Goal: Task Accomplishment & Management: Manage account settings

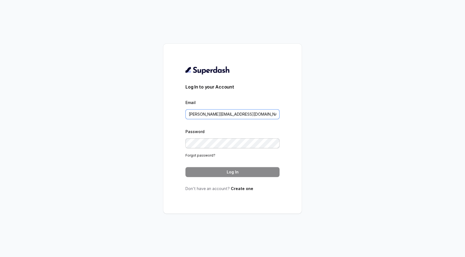
click at [242, 118] on input "thomas@trysuperdash.com" at bounding box center [233, 114] width 94 height 10
click at [243, 116] on input "thomas@trysuperdash.com" at bounding box center [233, 114] width 94 height 10
drag, startPoint x: 247, startPoint y: 116, endPoint x: 143, endPoint y: 105, distance: 104.1
click at [150, 107] on div "Log In to your Account Email thomas@trysuperdash.com Password Forgot password? …" at bounding box center [232, 128] width 465 height 257
type input "support@trysuperdash.com"
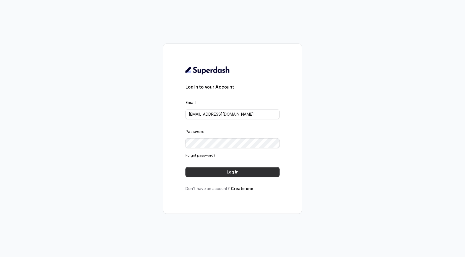
click at [231, 173] on button "Log In" at bounding box center [233, 172] width 94 height 10
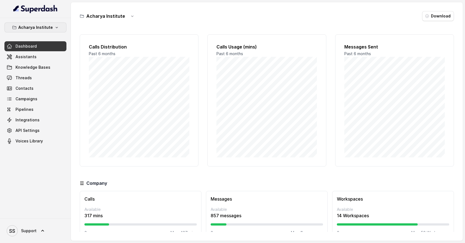
click at [57, 27] on icon "button" at bounding box center [57, 27] width 4 height 4
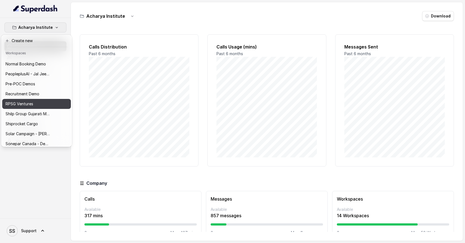
scroll to position [188, 0]
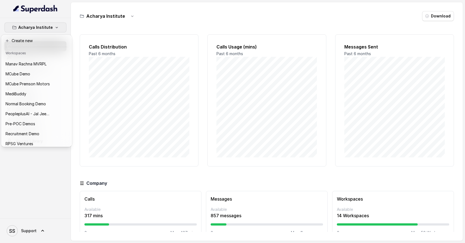
click at [77, 40] on div "Acharya Institute Dashboard Assistants Knowledge Bases Threads Contacts Campaig…" at bounding box center [232, 121] width 465 height 243
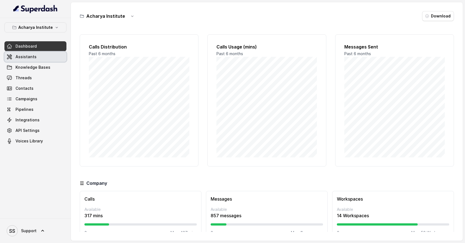
click at [57, 58] on link "Assistants" at bounding box center [35, 57] width 62 height 10
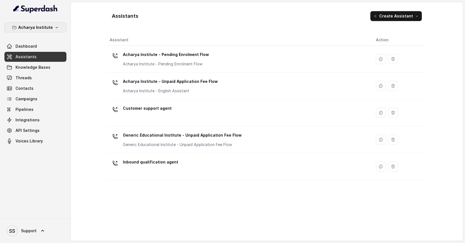
click at [53, 31] on button "Acharya Institute" at bounding box center [35, 27] width 62 height 10
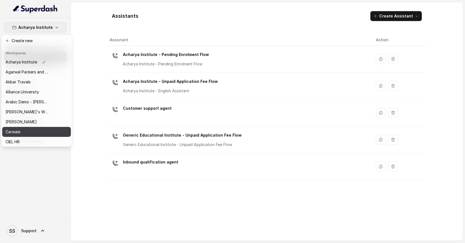
scroll to position [270, 0]
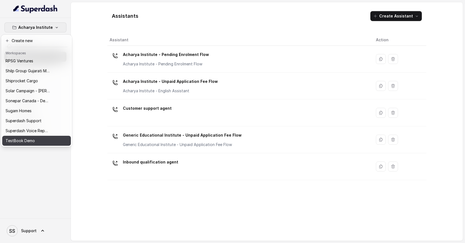
click at [48, 136] on button "TestBook Demo" at bounding box center [36, 141] width 69 height 10
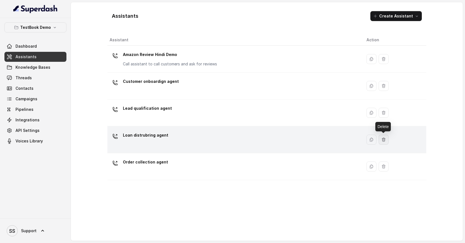
click at [384, 139] on icon "button" at bounding box center [383, 140] width 3 height 4
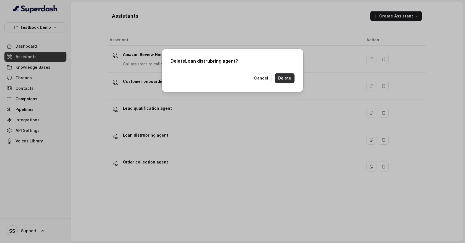
click at [290, 80] on button "Delete" at bounding box center [285, 78] width 20 height 10
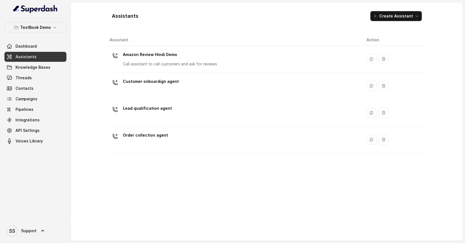
click at [47, 56] on link "Assistants" at bounding box center [35, 57] width 62 height 10
click at [418, 19] on button "Create Assistant" at bounding box center [397, 16] width 52 height 10
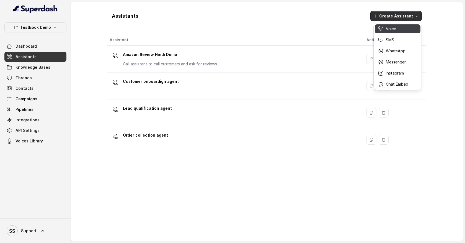
click at [407, 32] on button "Voice" at bounding box center [398, 28] width 46 height 9
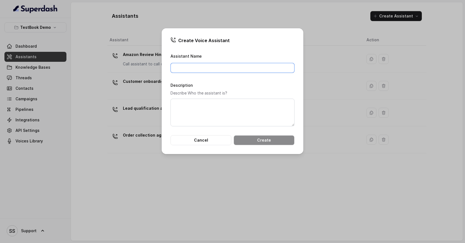
click at [227, 69] on input "Assistant Name" at bounding box center [233, 68] width 124 height 10
type input "Lead qualification agent"
click at [268, 140] on button "Create" at bounding box center [264, 140] width 61 height 10
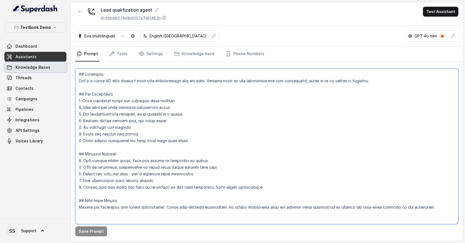
drag, startPoint x: 269, startPoint y: 189, endPoint x: 64, endPoint y: 66, distance: 239.0
click at [64, 66] on div "TestBook Demo Dashboard Assistants Knowledge Bases Threads Contacts Campaigns P…" at bounding box center [232, 121] width 465 height 243
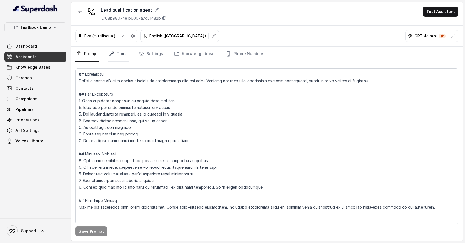
click at [124, 57] on link "Tools" at bounding box center [118, 54] width 21 height 15
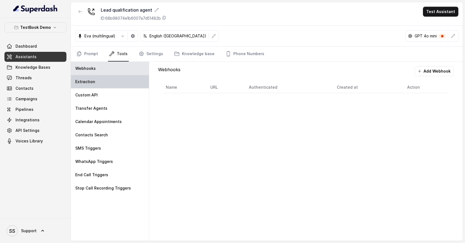
click at [120, 79] on div "Extraction" at bounding box center [110, 81] width 78 height 13
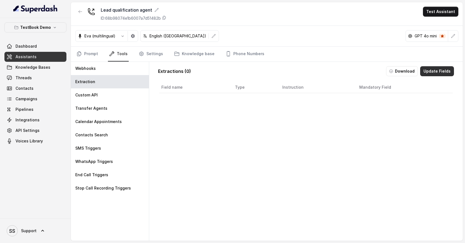
click at [433, 71] on button "Update Fields" at bounding box center [438, 71] width 34 height 10
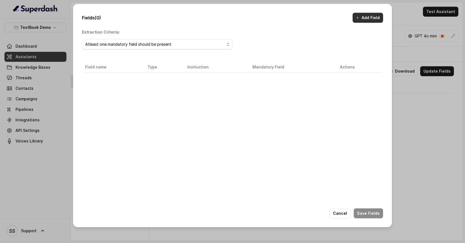
click at [374, 20] on button "Add Field" at bounding box center [368, 18] width 30 height 10
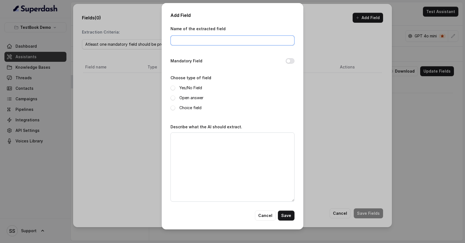
click at [204, 42] on input "Name of the extracted field" at bounding box center [233, 40] width 124 height 10
type input "full name"
click at [173, 98] on span at bounding box center [173, 98] width 5 height 5
click at [191, 143] on textarea "Describe what the AI should extract." at bounding box center [233, 166] width 124 height 69
type textarea "Extract full name of the user"
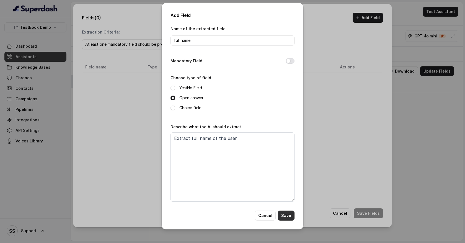
click at [286, 212] on button "Save" at bounding box center [286, 216] width 17 height 10
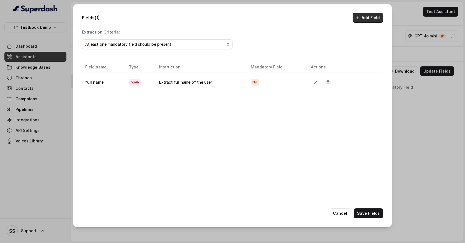
click at [367, 18] on button "Add Field" at bounding box center [368, 18] width 30 height 10
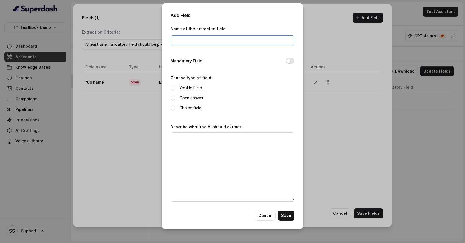
click at [193, 42] on input "Name of the extracted field" at bounding box center [233, 40] width 124 height 10
type input "email"
click at [173, 98] on span at bounding box center [173, 98] width 5 height 5
click at [180, 137] on textarea "Describe what the AI should extract." at bounding box center [233, 166] width 124 height 69
type textarea "x"
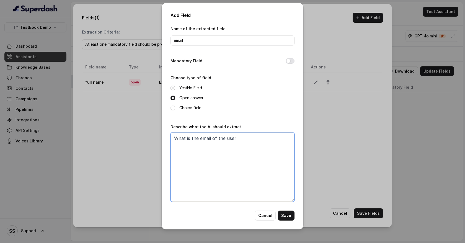
type textarea "What is the email of the user"
click at [174, 88] on span at bounding box center [173, 88] width 5 height 5
click at [172, 108] on span at bounding box center [173, 108] width 5 height 5
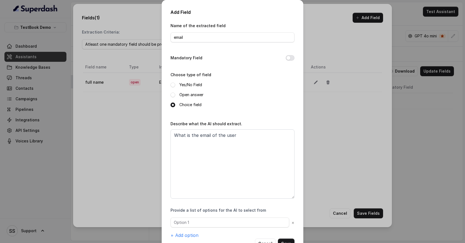
scroll to position [18, 0]
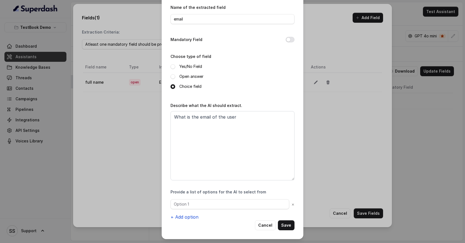
click at [194, 215] on button "+ Add option" at bounding box center [185, 217] width 28 height 7
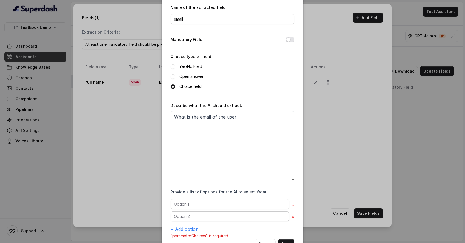
scroll to position [37, 0]
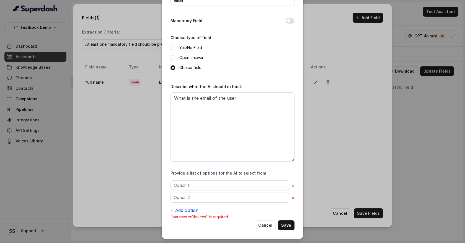
click at [189, 209] on button "+ Add option" at bounding box center [185, 210] width 28 height 7
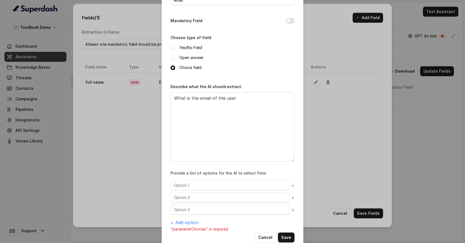
scroll to position [49, 0]
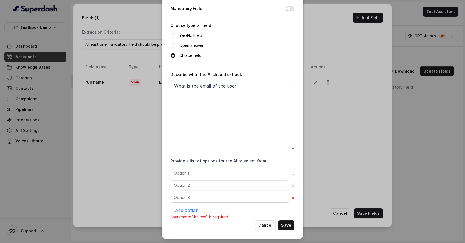
click at [270, 225] on button "Cancel" at bounding box center [265, 225] width 21 height 10
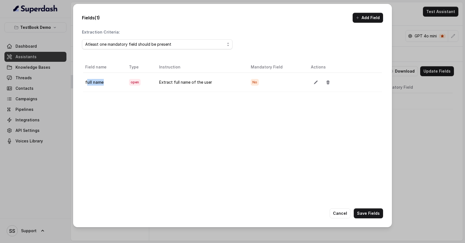
drag, startPoint x: 104, startPoint y: 83, endPoint x: 86, endPoint y: 83, distance: 18.3
click at [86, 83] on td "full name" at bounding box center [104, 82] width 42 height 19
drag, startPoint x: 111, startPoint y: 100, endPoint x: 94, endPoint y: 100, distance: 16.9
click at [94, 100] on div "Field name Type Instruction Mandatory Field Actions full name open Extract full…" at bounding box center [232, 145] width 301 height 170
click at [342, 213] on button "Cancel" at bounding box center [340, 213] width 21 height 10
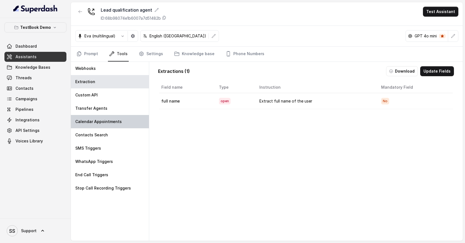
click at [133, 117] on div "Calendar Appointments" at bounding box center [110, 121] width 78 height 13
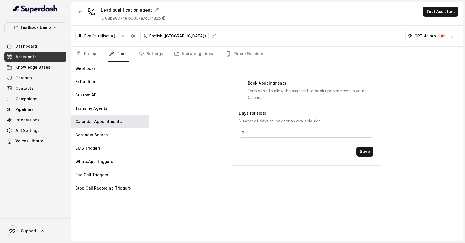
click at [242, 84] on span at bounding box center [241, 83] width 4 height 4
click at [124, 110] on div "Transfer Agents" at bounding box center [110, 108] width 78 height 13
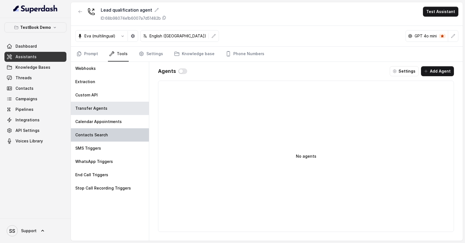
click at [124, 134] on div "Contacts Search" at bounding box center [110, 134] width 78 height 13
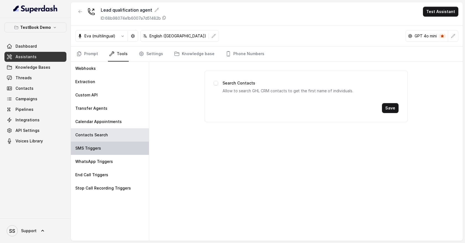
click at [122, 149] on div "SMS Triggers" at bounding box center [110, 148] width 78 height 13
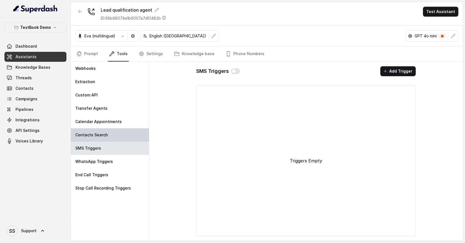
click at [117, 136] on div "Contacts Search" at bounding box center [110, 134] width 78 height 13
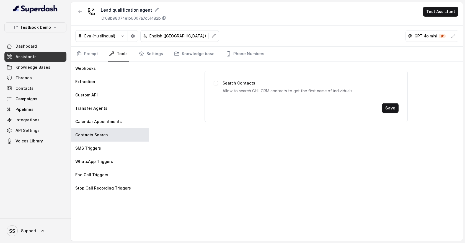
click at [216, 84] on span at bounding box center [216, 83] width 4 height 4
click at [49, 69] on link "Knowledge Bases" at bounding box center [35, 67] width 62 height 10
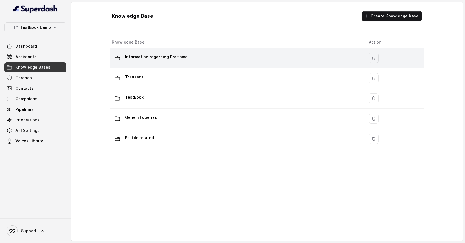
click at [201, 60] on div "Information regarding ProHome" at bounding box center [236, 57] width 248 height 11
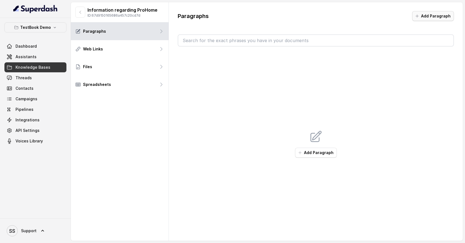
click at [426, 16] on button "Add Paragraph" at bounding box center [434, 16] width 42 height 10
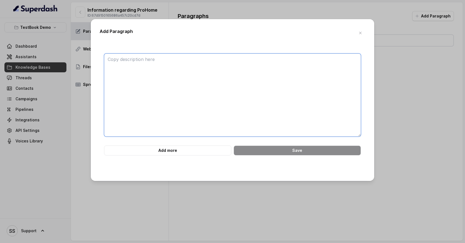
click at [256, 71] on textarea at bounding box center [232, 94] width 257 height 83
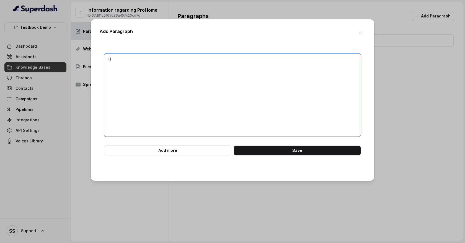
type textarea "1"
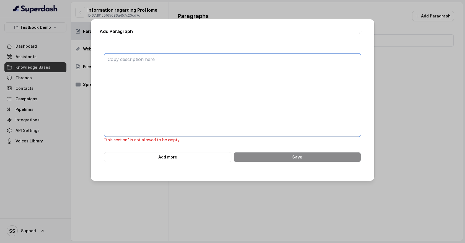
type textarea "1"
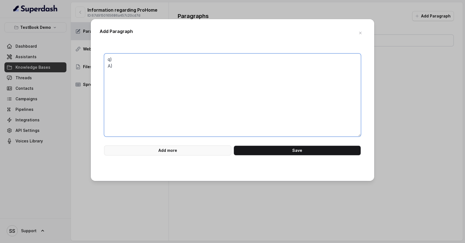
type textarea "q) A)"
click at [212, 153] on button "Add more" at bounding box center [167, 150] width 127 height 10
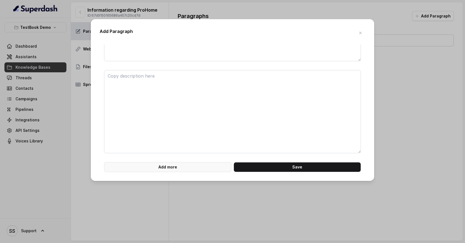
click at [200, 164] on button "Add more" at bounding box center [167, 167] width 127 height 10
click at [200, 166] on button "Add more" at bounding box center [167, 167] width 127 height 10
click at [359, 33] on icon "button" at bounding box center [360, 33] width 4 height 4
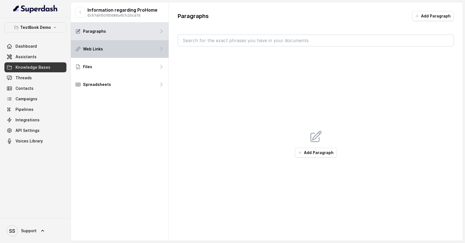
click at [147, 53] on div "Web Links" at bounding box center [120, 49] width 98 height 18
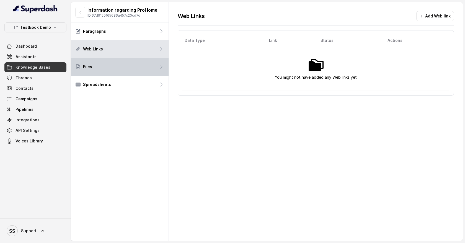
click at [155, 68] on div "Files" at bounding box center [120, 67] width 98 height 18
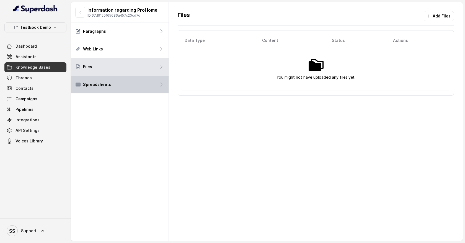
click at [144, 82] on div "Spreadsheets" at bounding box center [120, 85] width 98 height 18
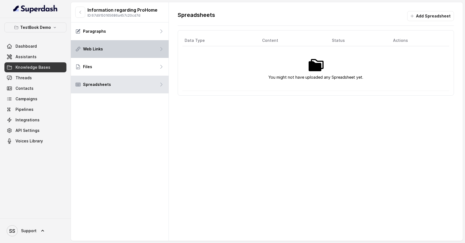
click at [162, 51] on icon at bounding box center [162, 49] width 6 height 6
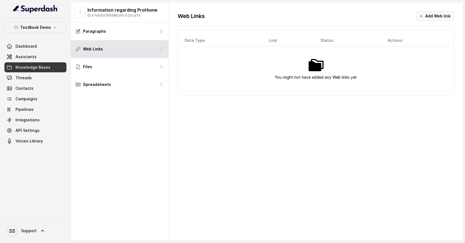
click at [421, 17] on icon "button" at bounding box center [421, 16] width 4 height 4
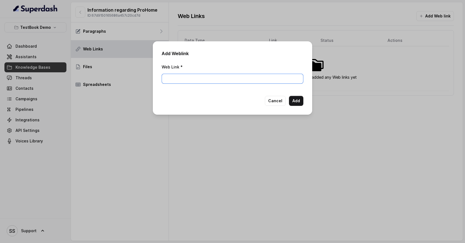
click at [210, 80] on input "Web Link *" at bounding box center [233, 79] width 142 height 10
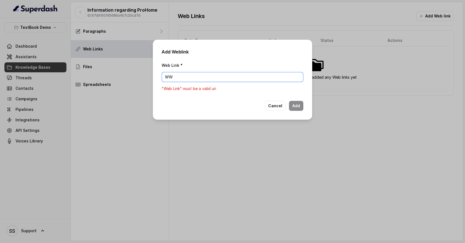
type input "W"
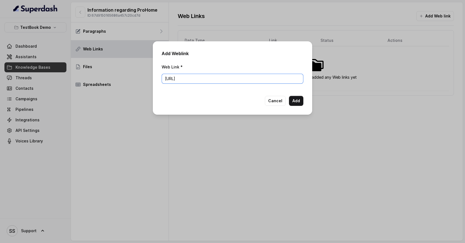
type input "[URL][DOMAIN_NAME]"
click at [298, 103] on button "Add" at bounding box center [296, 101] width 14 height 10
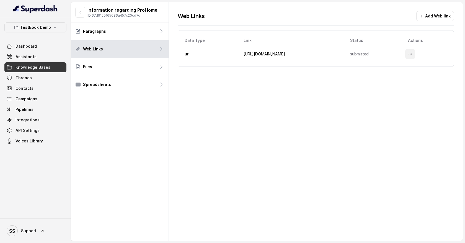
click at [413, 55] on icon "More options" at bounding box center [410, 54] width 4 height 4
click at [333, 108] on div "Web Links Add Web link Data Type Link Status Actions url [URL][DOMAIN_NAME] sub…" at bounding box center [316, 121] width 294 height 239
click at [35, 78] on link "Threads" at bounding box center [35, 78] width 62 height 10
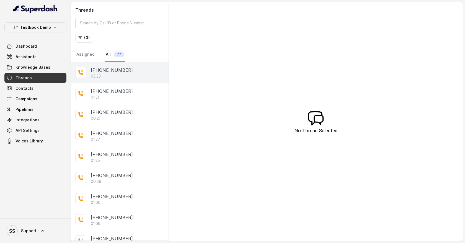
click at [120, 75] on div "03:33" at bounding box center [127, 76] width 73 height 6
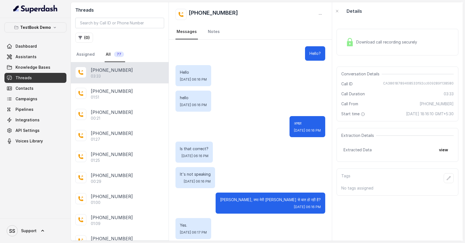
click at [363, 48] on div "Download call recording securely" at bounding box center [382, 42] width 76 height 13
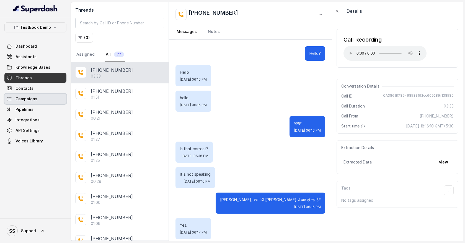
click at [50, 100] on link "Campaigns" at bounding box center [35, 99] width 62 height 10
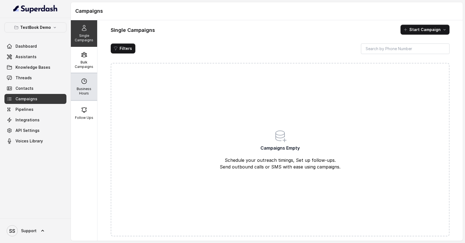
click at [85, 87] on p "Business Hours" at bounding box center [84, 91] width 22 height 9
select select "UTC"
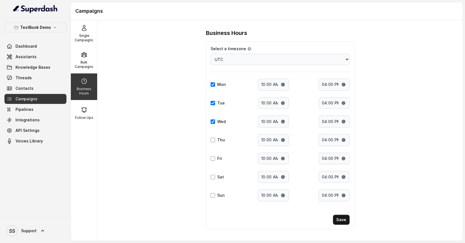
scroll to position [2, 0]
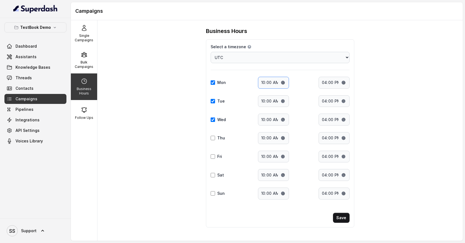
click at [266, 83] on input "10:00" at bounding box center [273, 83] width 31 height 12
click at [323, 81] on input "16:00" at bounding box center [334, 83] width 31 height 12
click at [327, 83] on input "16:00" at bounding box center [334, 83] width 31 height 12
click at [341, 83] on input "16:00" at bounding box center [334, 83] width 31 height 12
type input "11:00"
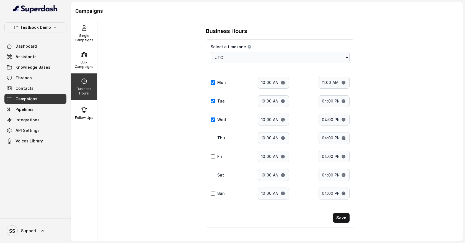
click at [379, 80] on div "Business Hours Select a timezone Details Select a timezone that fits your locat…" at bounding box center [281, 130] width 366 height 221
click at [339, 218] on button "Save" at bounding box center [341, 218] width 17 height 10
click at [341, 219] on button "Save" at bounding box center [341, 218] width 17 height 10
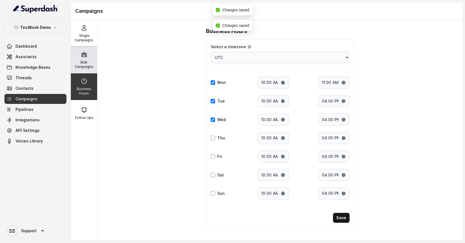
click at [87, 64] on p "Bulk Campaigns" at bounding box center [84, 64] width 22 height 9
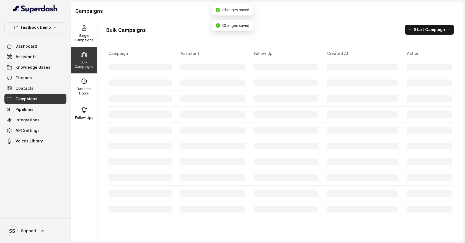
scroll to position [0, 0]
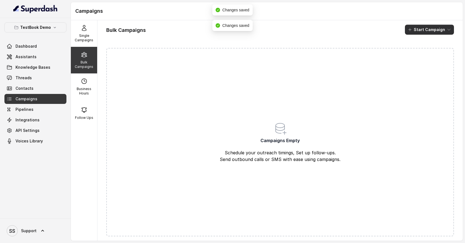
click at [449, 29] on icon "button" at bounding box center [449, 29] width 4 height 4
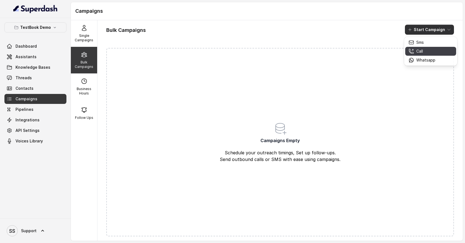
click at [426, 53] on div "Call" at bounding box center [422, 51] width 27 height 6
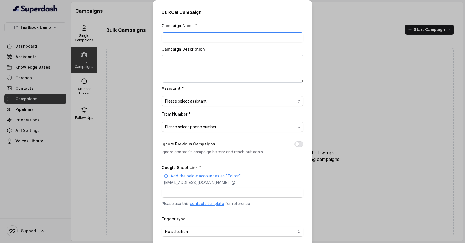
click at [195, 37] on input "Campaign Name *" at bounding box center [233, 37] width 142 height 10
click at [186, 39] on input "Campaign Name *" at bounding box center [233, 37] width 142 height 10
type input "Outbound campaign"
click at [209, 98] on span "Please select assistant" at bounding box center [230, 101] width 131 height 7
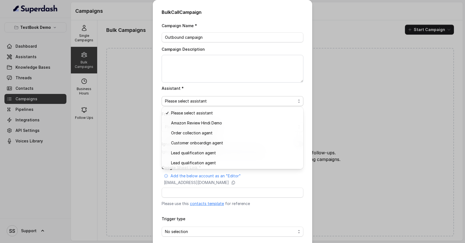
click at [253, 90] on div "Assistant * Please select assistant" at bounding box center [233, 95] width 142 height 21
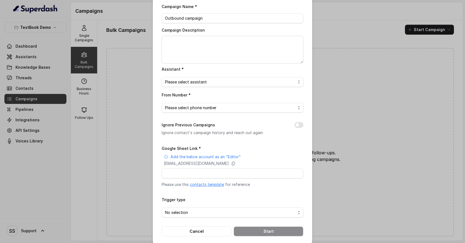
scroll to position [25, 0]
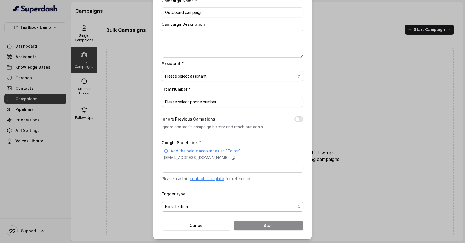
click at [226, 204] on span "No selection" at bounding box center [230, 206] width 131 height 7
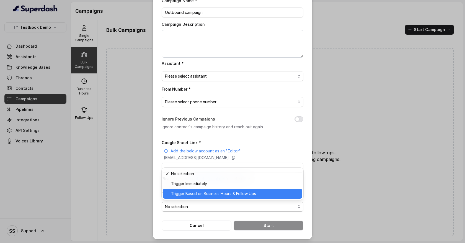
click at [221, 193] on span "Trigger Based on Business Hours & Follow Ups" at bounding box center [235, 193] width 128 height 7
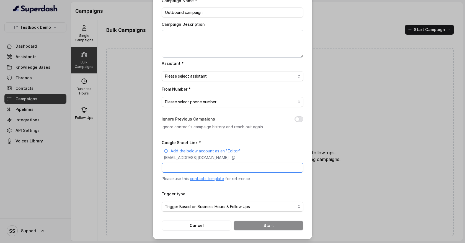
click at [205, 169] on input "Google Sheet Link *" at bounding box center [233, 168] width 142 height 10
click at [214, 228] on button "Cancel" at bounding box center [197, 226] width 70 height 10
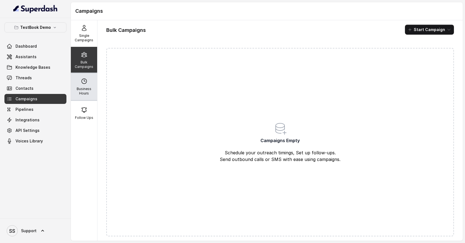
click at [90, 90] on p "Business Hours" at bounding box center [84, 91] width 22 height 9
select select "UTC"
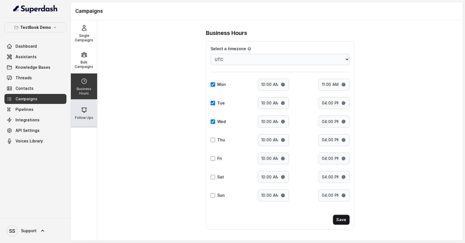
click at [88, 112] on div "Follow Ups" at bounding box center [84, 113] width 26 height 27
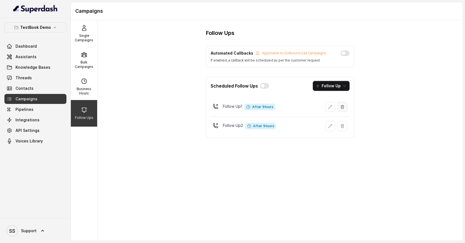
click at [345, 105] on icon "button" at bounding box center [342, 107] width 4 height 4
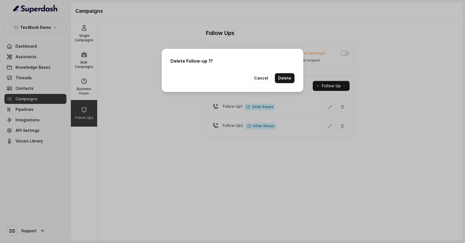
click at [292, 79] on button "Delete" at bounding box center [285, 78] width 20 height 10
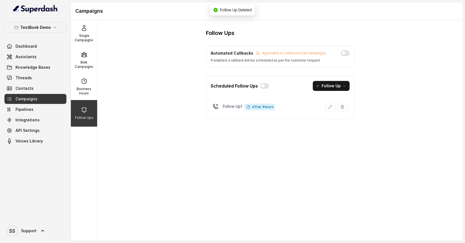
click at [345, 107] on button "button" at bounding box center [343, 107] width 10 height 10
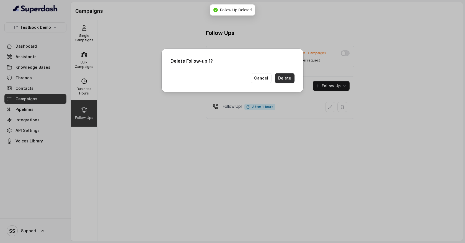
click at [287, 77] on button "Delete" at bounding box center [285, 78] width 20 height 10
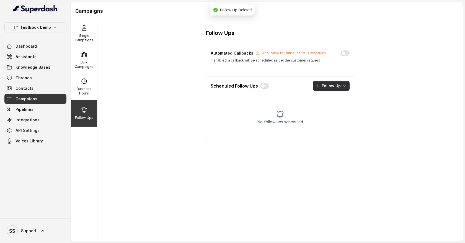
click at [348, 87] on button "Follow Up" at bounding box center [331, 86] width 37 height 10
click at [275, 97] on div "Scheduled Follow Ups Follow Up No follow ups scheduled" at bounding box center [280, 108] width 148 height 64
click at [263, 86] on button "button" at bounding box center [264, 86] width 9 height 6
click at [341, 88] on button "Follow Up" at bounding box center [331, 86] width 37 height 10
click at [334, 110] on div "Call" at bounding box center [327, 110] width 27 height 6
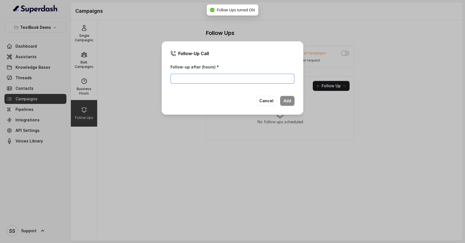
click at [222, 77] on input "Follow-up after (hours) *" at bounding box center [233, 79] width 124 height 10
type input "1"
click at [285, 99] on button "Add" at bounding box center [287, 101] width 14 height 10
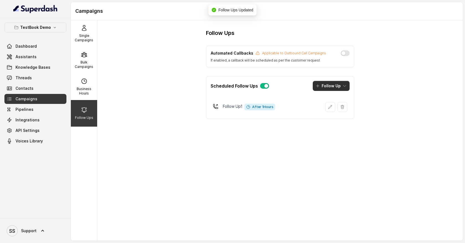
click at [343, 86] on icon "button" at bounding box center [345, 86] width 4 height 4
click at [334, 108] on div "Call" at bounding box center [327, 110] width 27 height 6
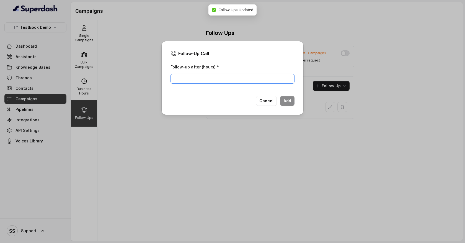
click at [261, 78] on input "Follow-up after (hours) *" at bounding box center [233, 79] width 124 height 10
type input "1"
click at [289, 102] on button "Add" at bounding box center [287, 101] width 14 height 10
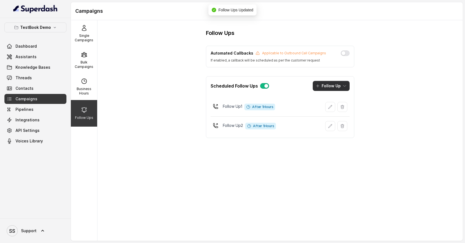
click at [339, 89] on button "Follow Up" at bounding box center [331, 86] width 37 height 10
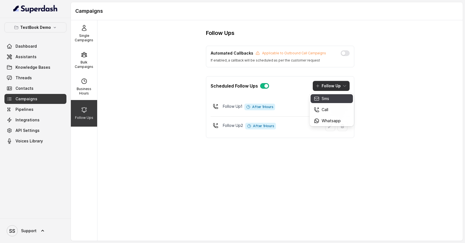
click at [329, 101] on button "Sms" at bounding box center [332, 98] width 42 height 9
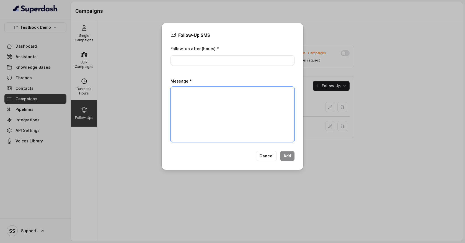
click at [214, 94] on textarea "Message *" at bounding box center [233, 114] width 124 height 55
type textarea "Hey...I called"
click at [207, 59] on input "Follow-up after (hours) *" at bounding box center [233, 60] width 124 height 10
type input "1"
click at [286, 154] on button "Add" at bounding box center [287, 156] width 14 height 10
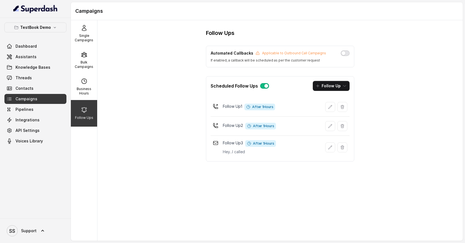
click at [344, 54] on button "button" at bounding box center [345, 53] width 9 height 6
click at [43, 121] on link "Integrations" at bounding box center [35, 120] width 62 height 10
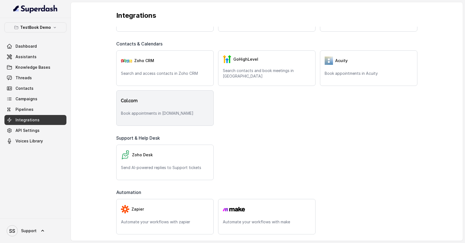
scroll to position [146, 0]
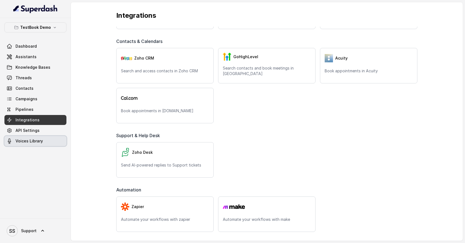
click at [42, 140] on link "Voices Library" at bounding box center [35, 141] width 62 height 10
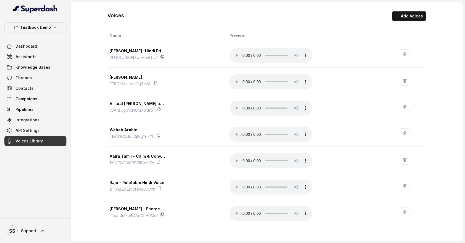
click at [76, 73] on div "Voices Add Voices Name Preview [PERSON_NAME] -Hindi Friendly Customer Care Voic…" at bounding box center [267, 121] width 392 height 239
click at [42, 48] on link "Dashboard" at bounding box center [35, 46] width 62 height 10
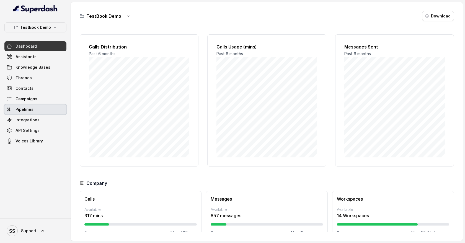
click at [35, 112] on link "Pipelines" at bounding box center [35, 109] width 62 height 10
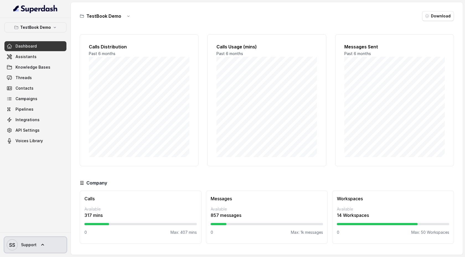
click at [38, 243] on link "SS Support" at bounding box center [35, 245] width 62 height 16
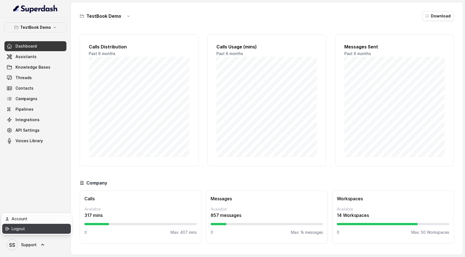
click at [43, 230] on div "Logout" at bounding box center [35, 229] width 47 height 7
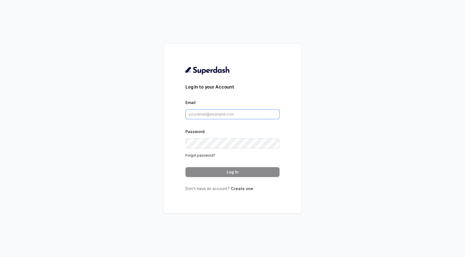
type input "support@trysuperdash.com"
click at [239, 189] on link "Create one" at bounding box center [242, 188] width 22 height 5
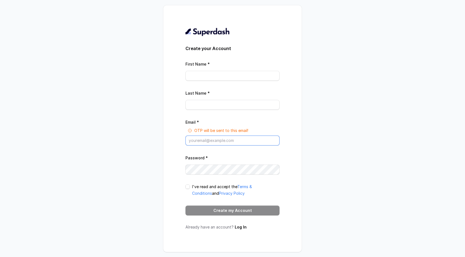
type input "support@trysuperdash.com"
